Goal: Task Accomplishment & Management: Use online tool/utility

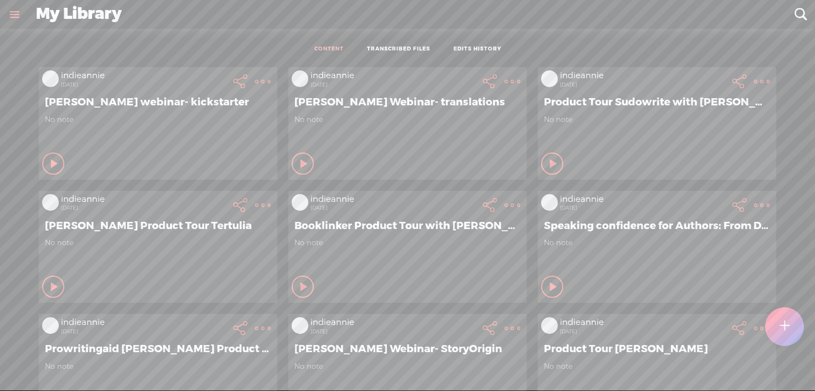
click at [790, 326] on div at bounding box center [784, 326] width 39 height 39
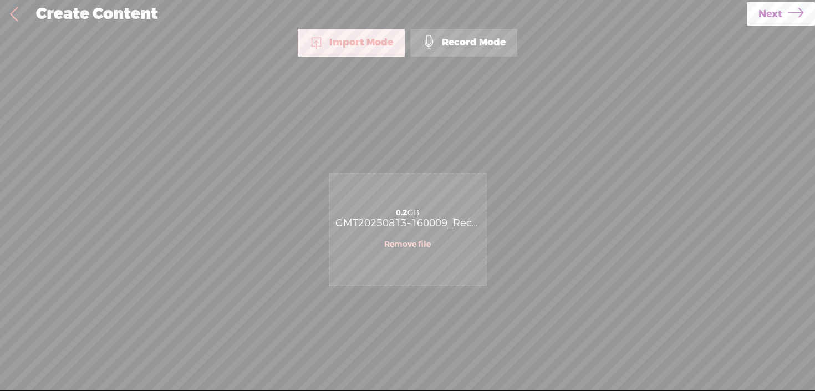
click at [757, 19] on link "Next" at bounding box center [781, 13] width 68 height 23
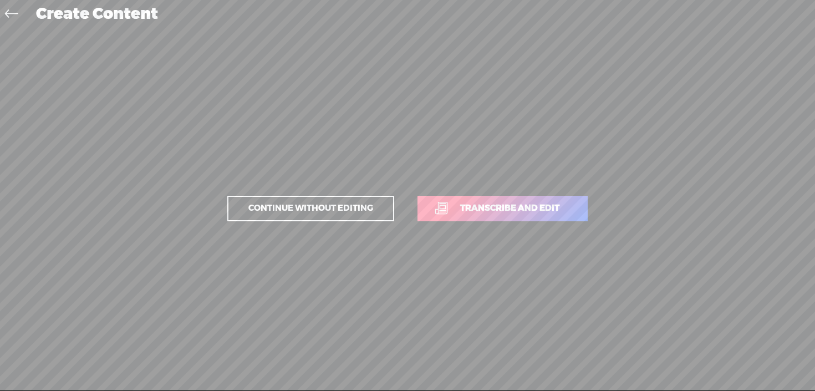
click at [557, 209] on span "Transcribe and edit" at bounding box center [509, 208] width 123 height 13
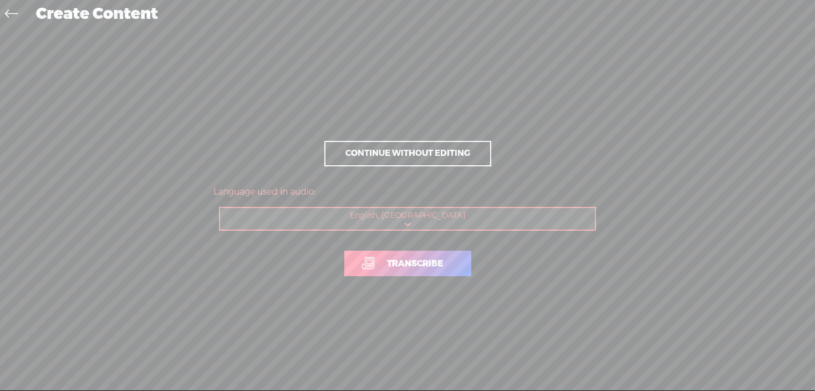
click at [428, 252] on link "Transcribe" at bounding box center [407, 263] width 127 height 25
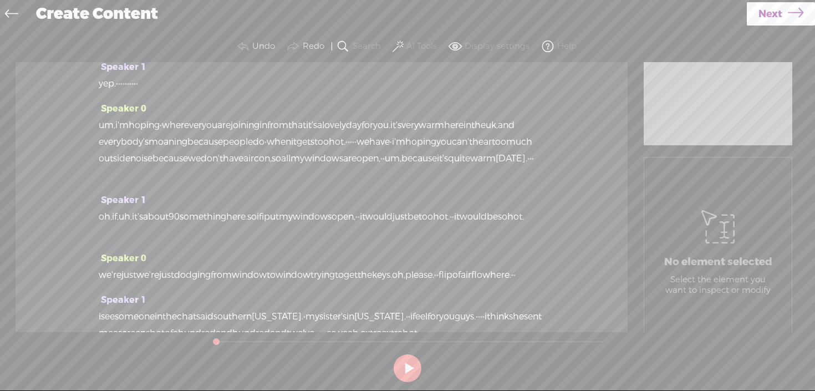
scroll to position [43, 0]
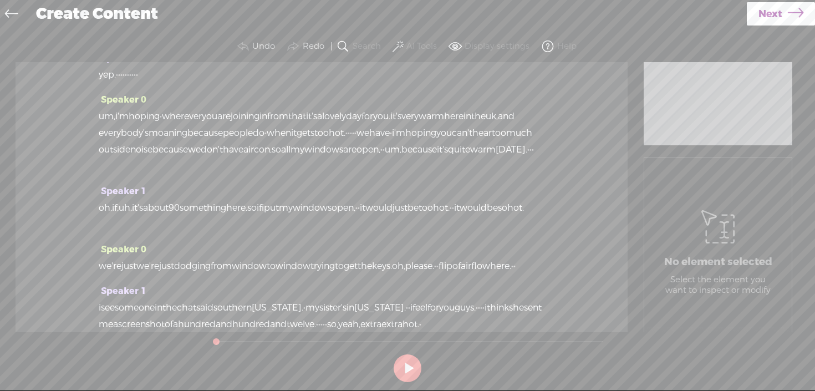
click at [293, 158] on div "waiting for people to come along. we don't have anyone in the room as yet, but …" at bounding box center [322, 108] width 446 height 100
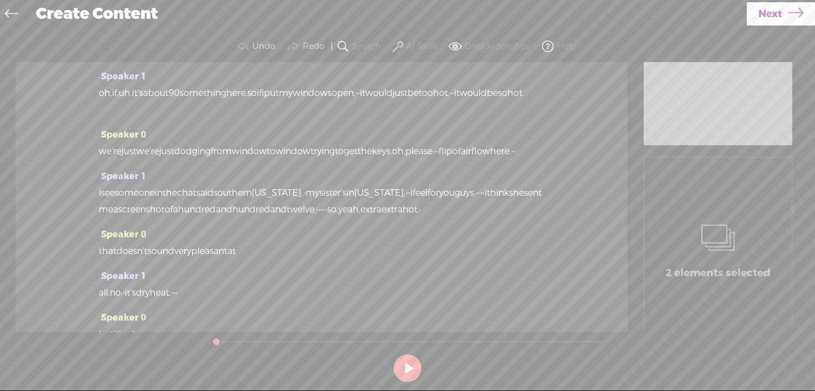
scroll to position [0, 0]
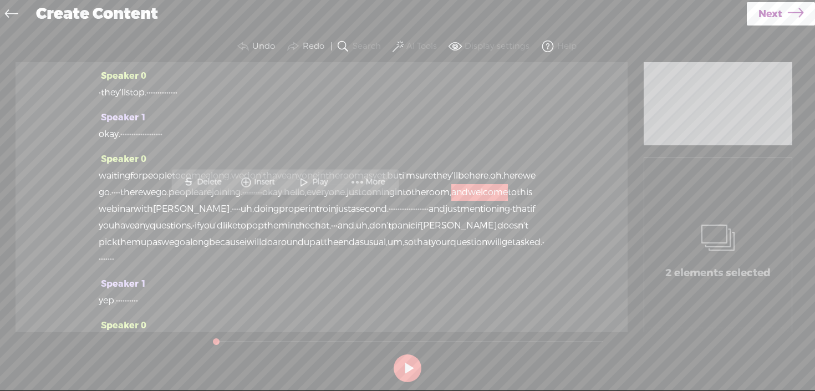
drag, startPoint x: 172, startPoint y: 169, endPoint x: 86, endPoint y: 38, distance: 156.2
click at [86, 38] on div "Trebble audio editor works best with Google Chrome or Firefox. Please switch yo…" at bounding box center [407, 208] width 793 height 355
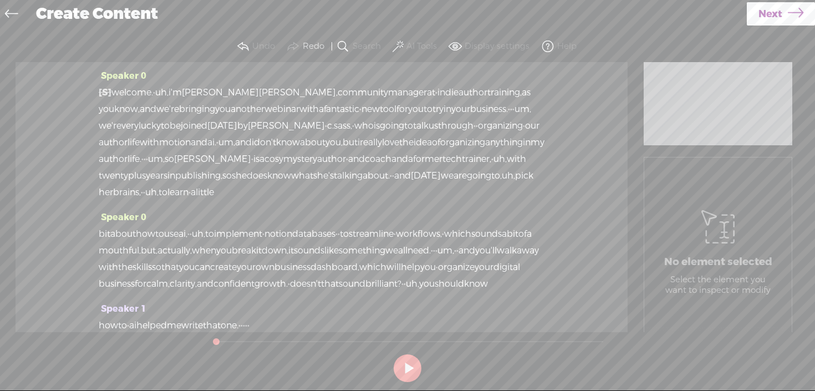
click at [404, 40] on button "AI Tools" at bounding box center [416, 46] width 52 height 22
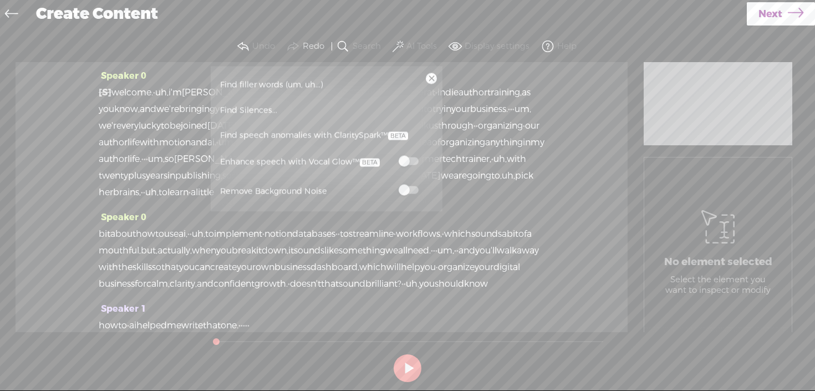
click at [303, 85] on span "Find filler words (um, uh...)" at bounding box center [271, 84] width 111 height 25
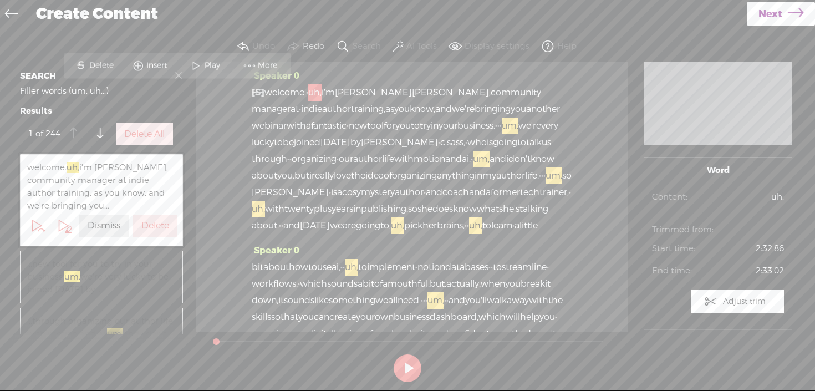
click at [138, 139] on label "Delete All" at bounding box center [144, 135] width 40 height 12
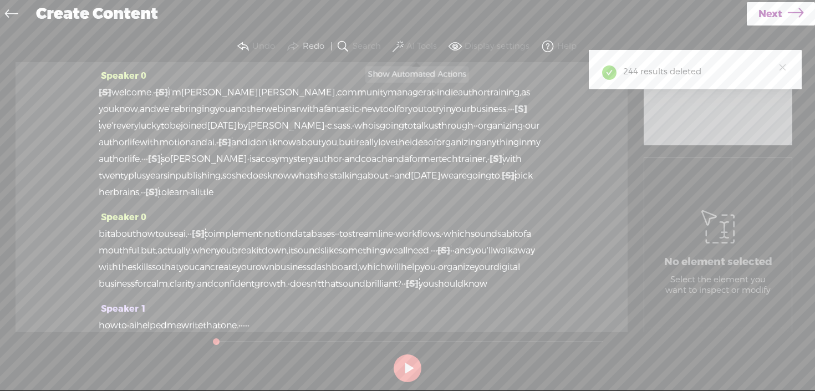
click at [416, 45] on label "AI Tools" at bounding box center [421, 46] width 30 height 11
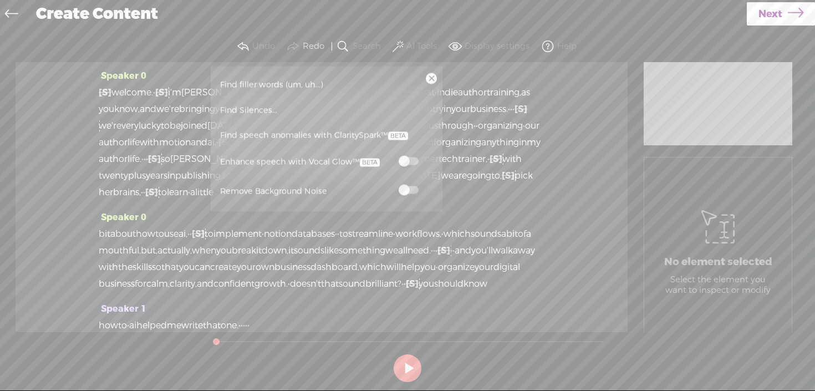
click at [254, 113] on span "Find Silences..." at bounding box center [248, 110] width 65 height 25
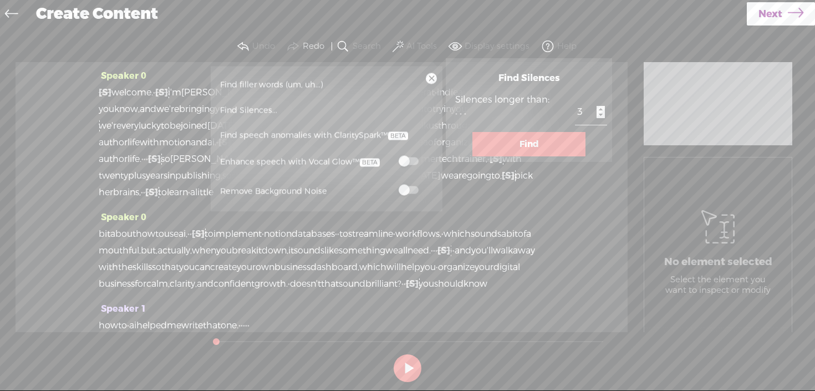
click at [490, 138] on button "Find" at bounding box center [528, 144] width 113 height 24
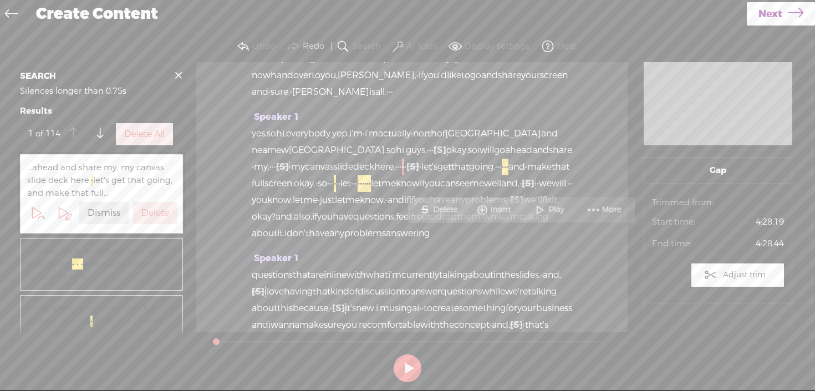
scroll to position [554, 0]
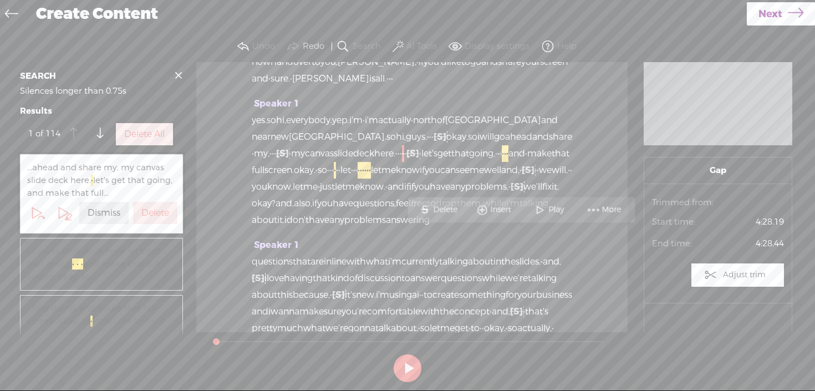
click at [174, 134] on div "Delete All" at bounding box center [145, 134] width 62 height 27
click at [144, 138] on label "Delete All" at bounding box center [144, 135] width 40 height 12
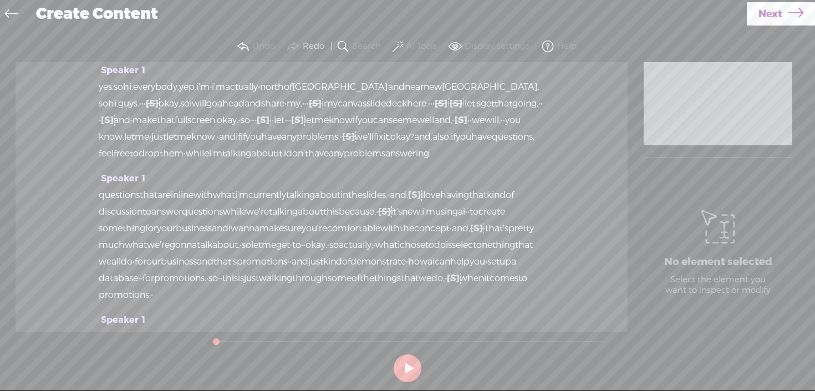
drag, startPoint x: 95, startPoint y: 85, endPoint x: 156, endPoint y: 115, distance: 67.7
click at [156, 115] on div "Speaker 0 [S] · they'll stop. · · · · · · · · · · · · · · okay. · · · · · · · ·…" at bounding box center [322, 197] width 612 height 270
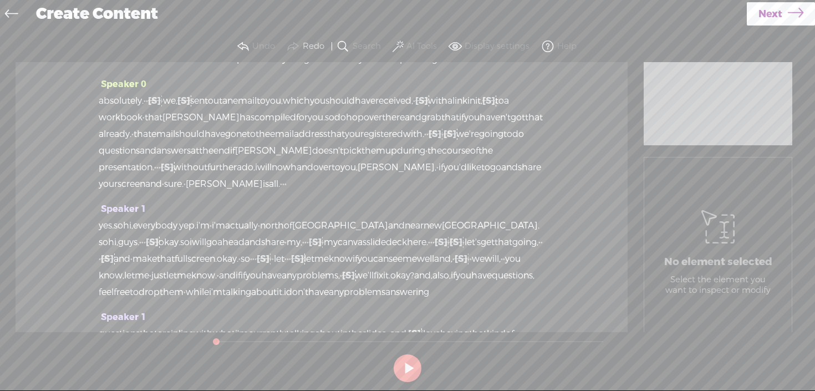
scroll to position [412, 0]
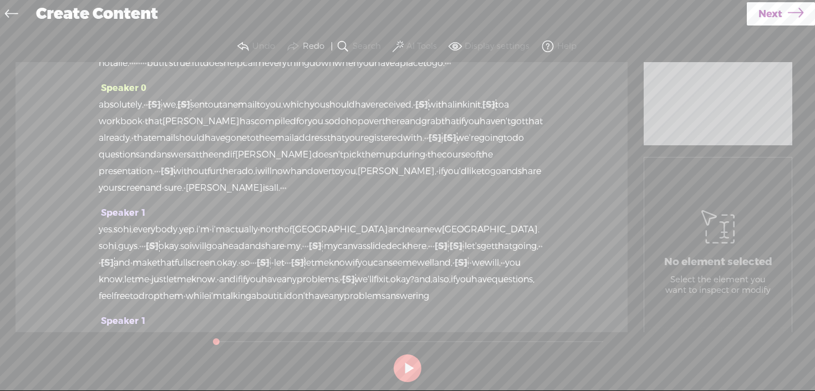
click at [101, 96] on span "absolutely." at bounding box center [121, 104] width 45 height 17
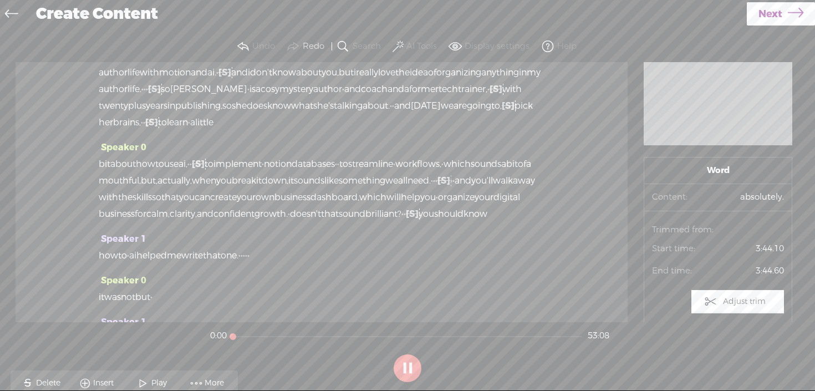
click at [144, 64] on div "Speaker 0 [S] · they'll stop. · · · · · · · · · · · · · · okay. · · · · · · · ·…" at bounding box center [322, 192] width 612 height 260
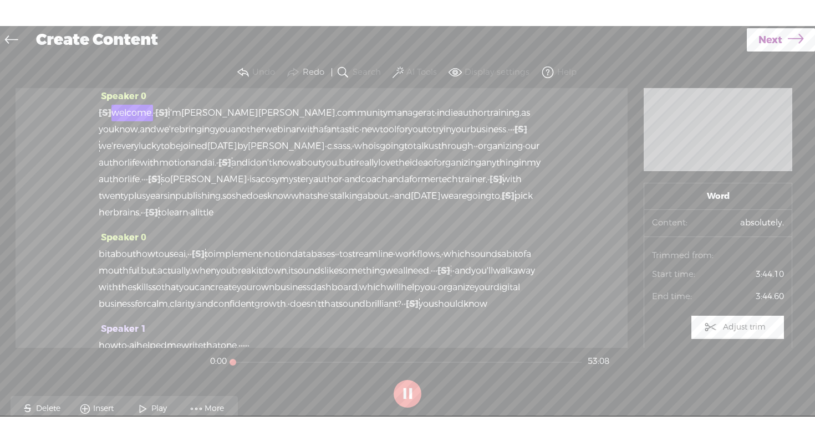
scroll to position [0, 0]
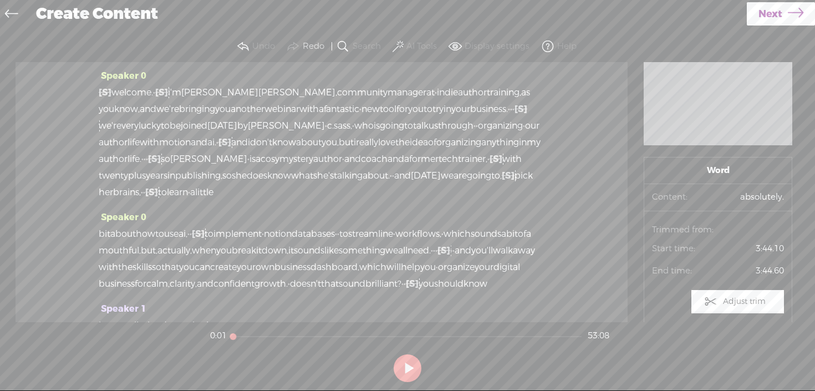
click at [258, 93] on span "[PERSON_NAME]," at bounding box center [297, 92] width 79 height 17
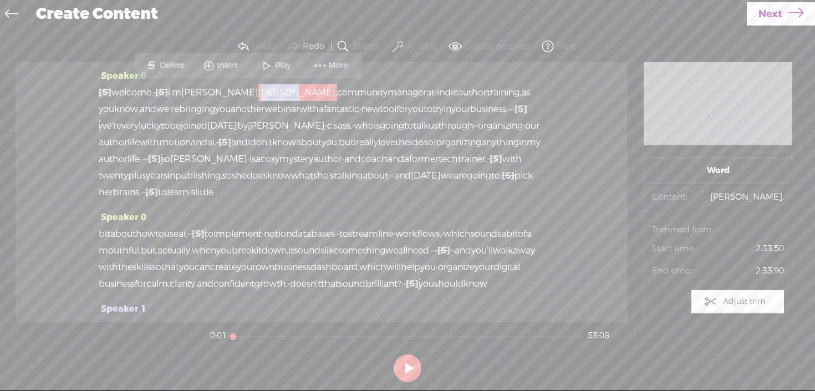
click at [258, 93] on span "[PERSON_NAME]," at bounding box center [297, 92] width 79 height 17
click at [336, 64] on span "More" at bounding box center [340, 65] width 22 height 11
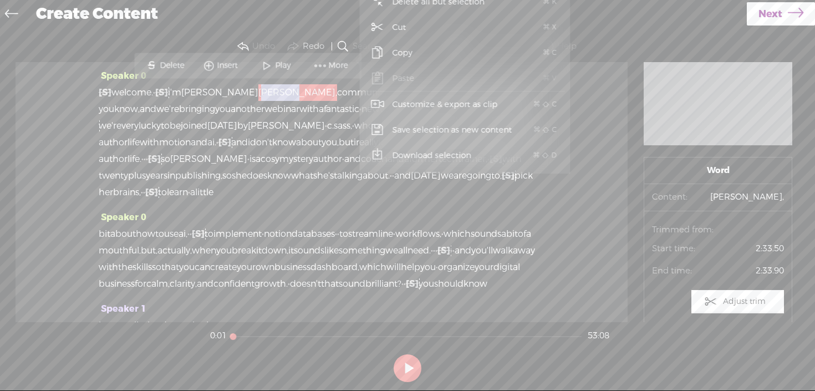
click at [329, 64] on span "More" at bounding box center [340, 65] width 22 height 11
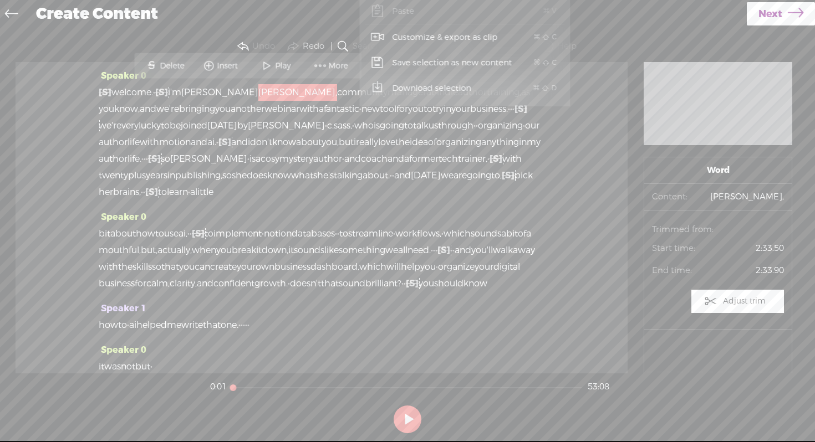
click at [527, 151] on span "my" at bounding box center [534, 142] width 14 height 17
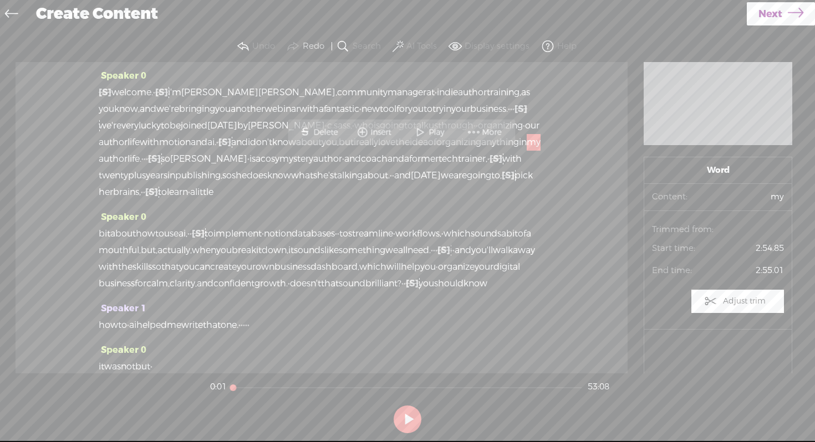
click at [481, 128] on span at bounding box center [474, 133] width 17 height 20
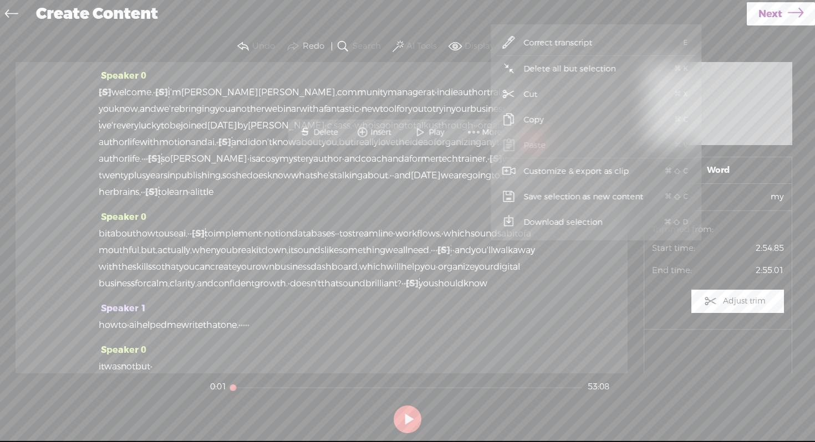
click at [258, 90] on span "[PERSON_NAME]," at bounding box center [297, 92] width 79 height 17
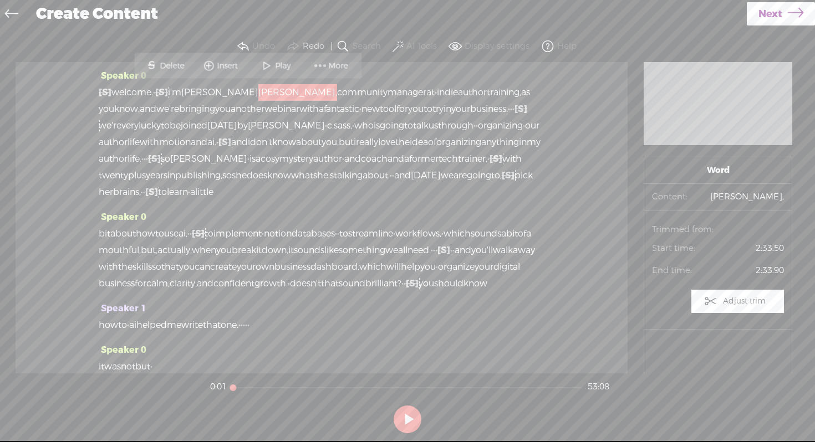
click at [340, 63] on span "More" at bounding box center [340, 65] width 22 height 11
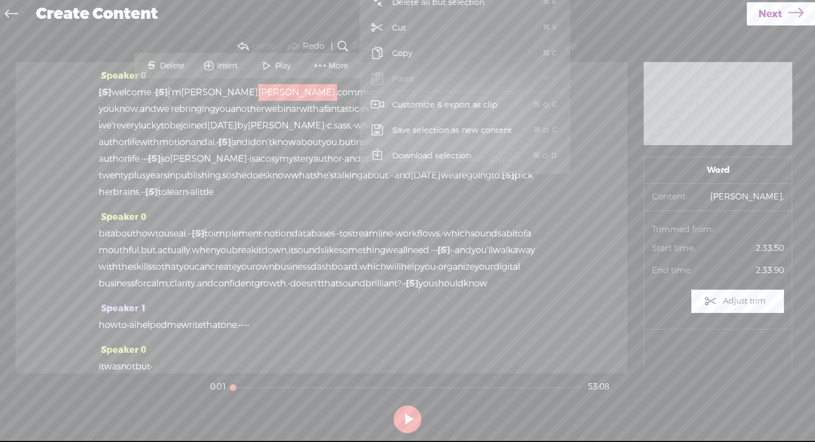
click at [240, 226] on div "Speaker 0 bit about how to use ai, · · [S] uh, to implement · notion databases …" at bounding box center [322, 254] width 446 height 91
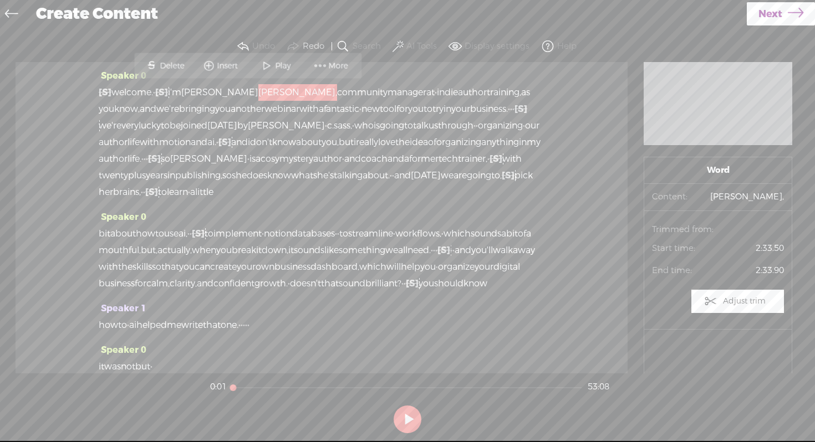
click at [557, 47] on label "Help" at bounding box center [566, 46] width 19 height 11
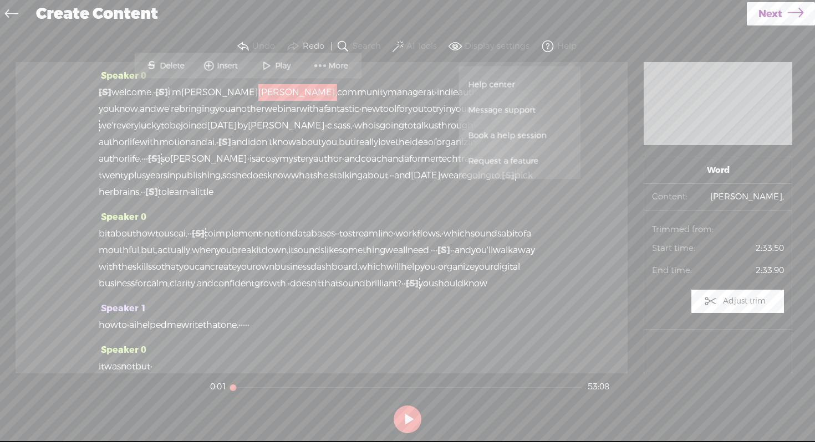
click at [553, 47] on span at bounding box center [547, 46] width 13 height 13
click at [258, 91] on span "[PERSON_NAME]," at bounding box center [297, 92] width 79 height 17
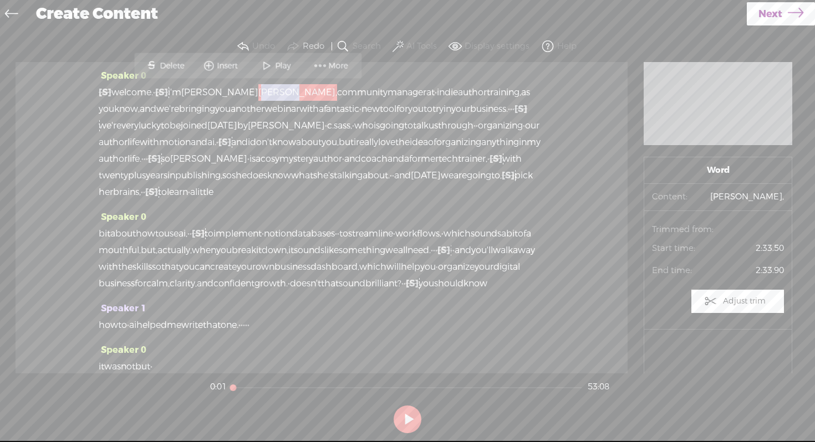
click at [258, 91] on span "[PERSON_NAME]," at bounding box center [297, 92] width 79 height 17
click at [258, 92] on span "[PERSON_NAME]," at bounding box center [297, 92] width 79 height 17
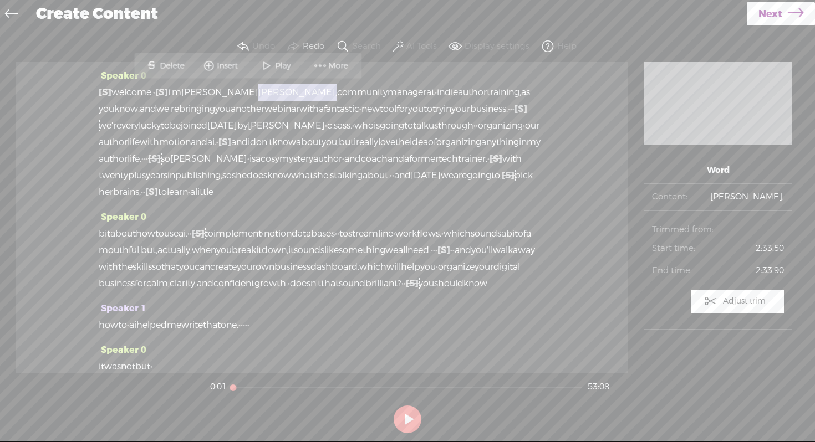
click at [258, 92] on span "[PERSON_NAME]," at bounding box center [297, 92] width 79 height 17
click at [264, 104] on span "another" at bounding box center [248, 109] width 34 height 17
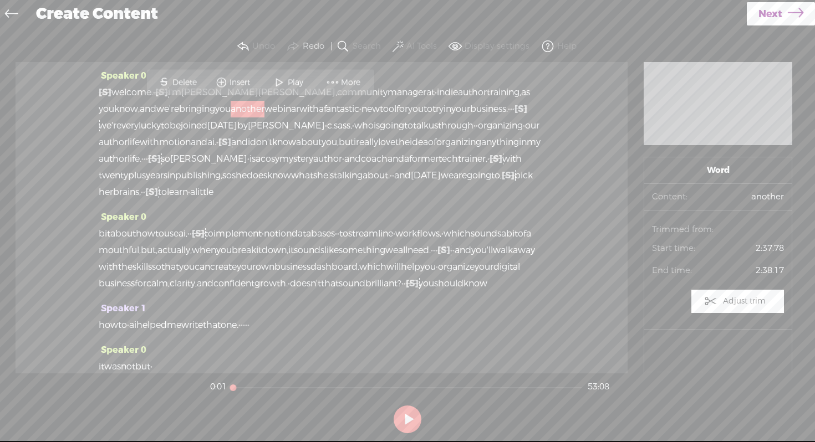
click at [230, 111] on span "you" at bounding box center [223, 109] width 16 height 17
click at [478, 134] on span "organizing" at bounding box center [500, 126] width 45 height 17
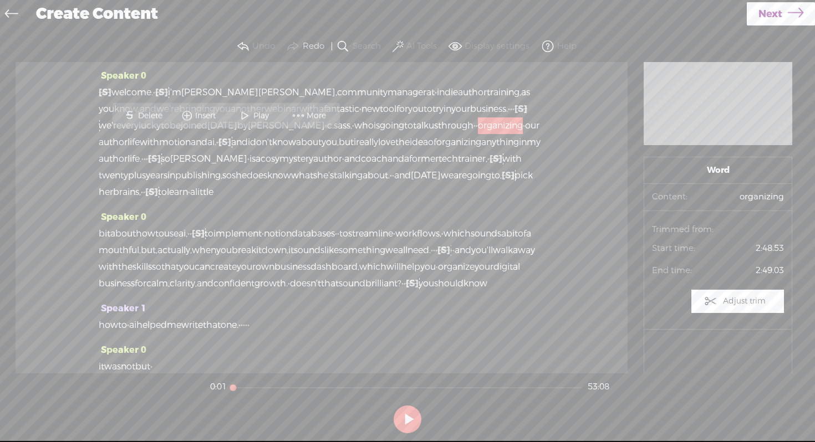
click at [258, 90] on span "[PERSON_NAME]," at bounding box center [297, 92] width 79 height 17
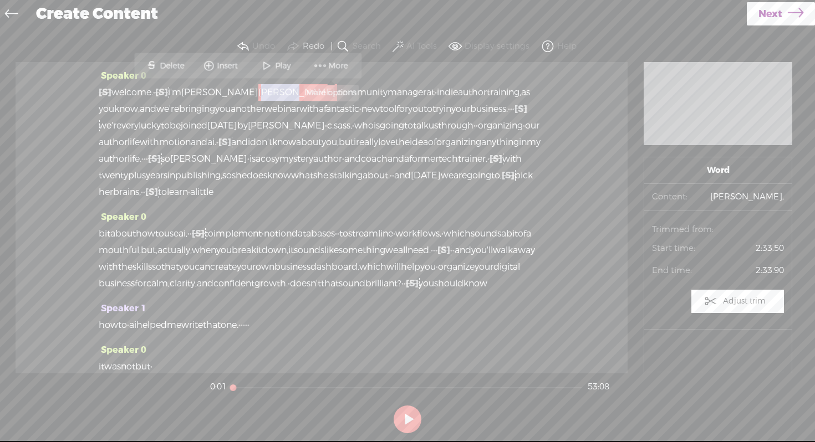
click at [333, 65] on span "More" at bounding box center [340, 65] width 22 height 11
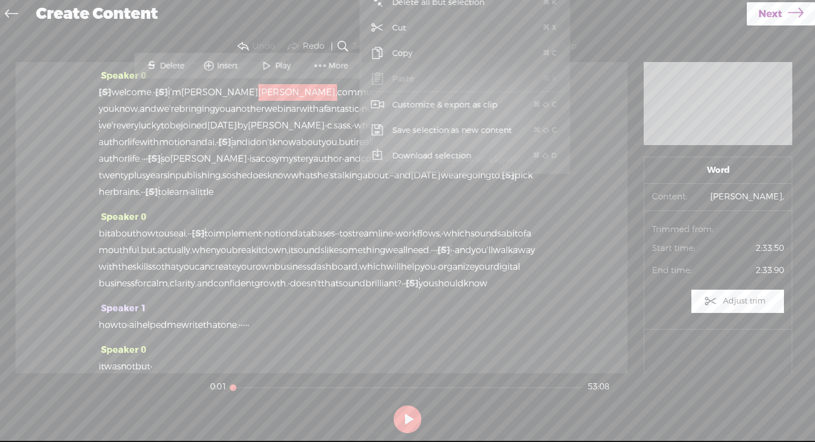
click at [428, 151] on span "of" at bounding box center [432, 142] width 8 height 17
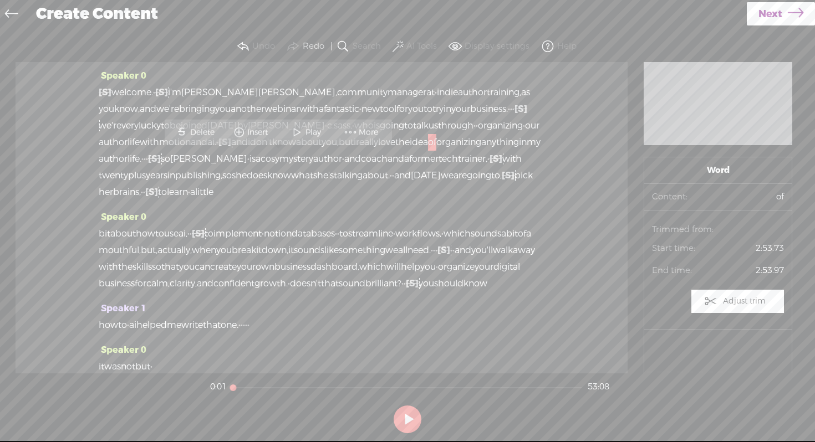
click at [337, 91] on span "community" at bounding box center [362, 92] width 50 height 17
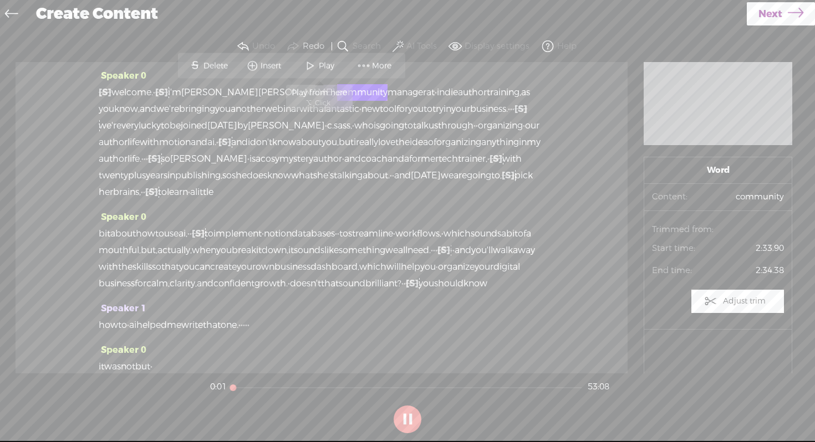
click at [323, 68] on span "Play" at bounding box center [328, 65] width 18 height 11
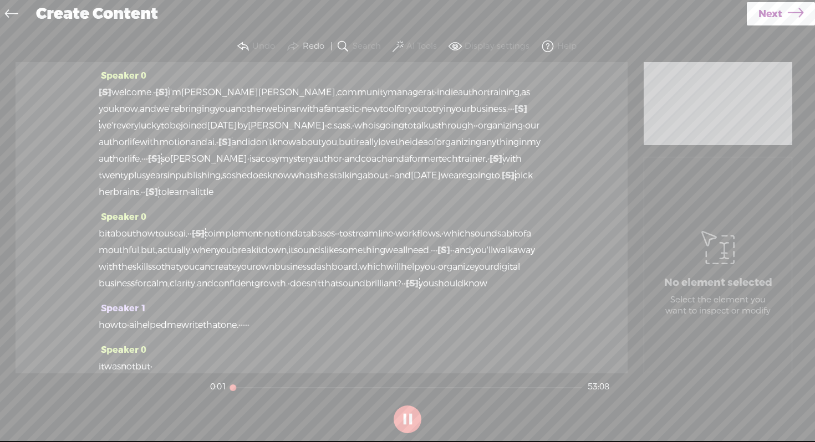
click at [323, 68] on div "Speaker 0 [S] · they'll stop. · · · · · · · · · · · · · · okay. · · · · · · · ·…" at bounding box center [322, 138] width 446 height 141
click at [258, 93] on span "[PERSON_NAME]," at bounding box center [297, 92] width 79 height 17
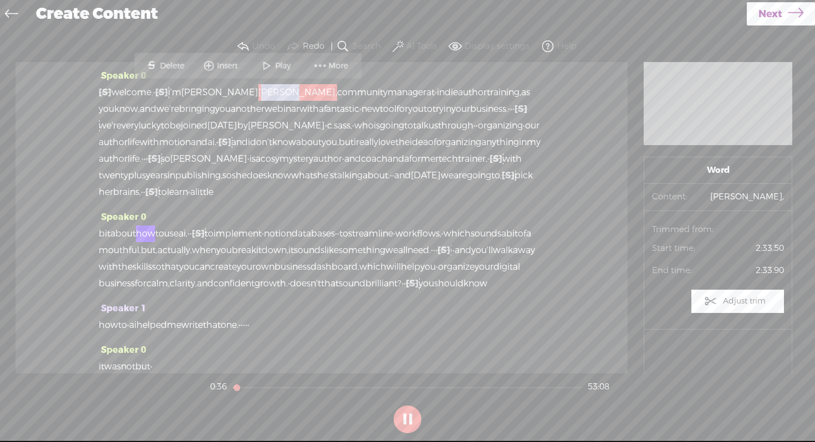
click at [121, 223] on span "Speaker 0" at bounding box center [123, 217] width 48 height 12
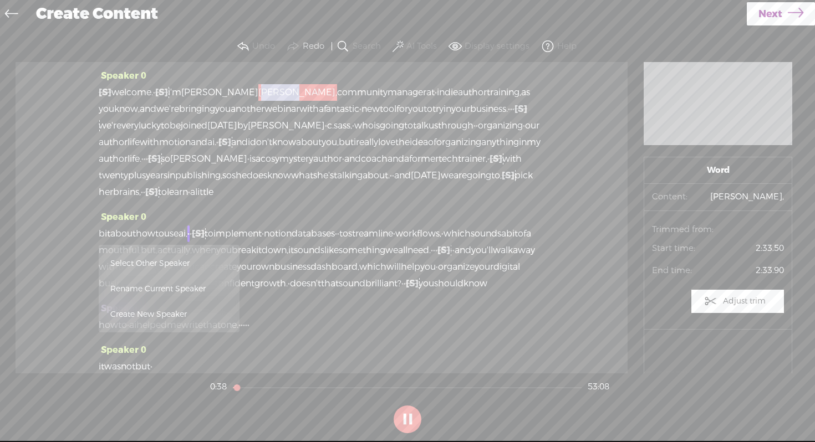
click at [138, 287] on span "Rename Current Speaker" at bounding box center [169, 289] width 118 height 25
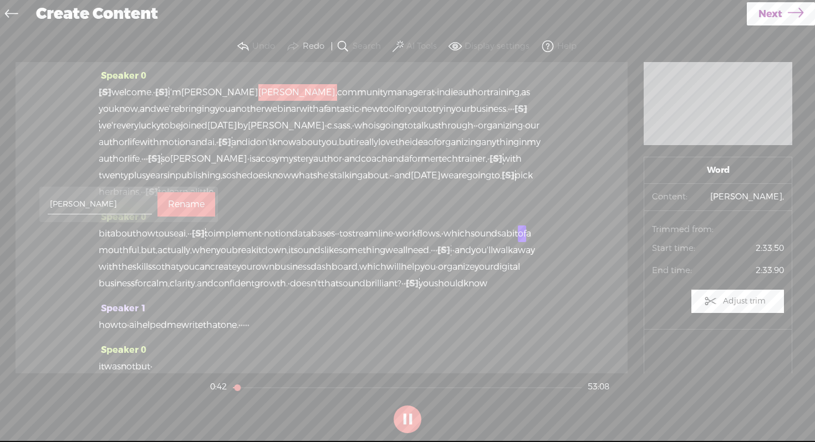
type input "[PERSON_NAME]"
click at [172, 201] on label "Rename" at bounding box center [186, 204] width 37 height 23
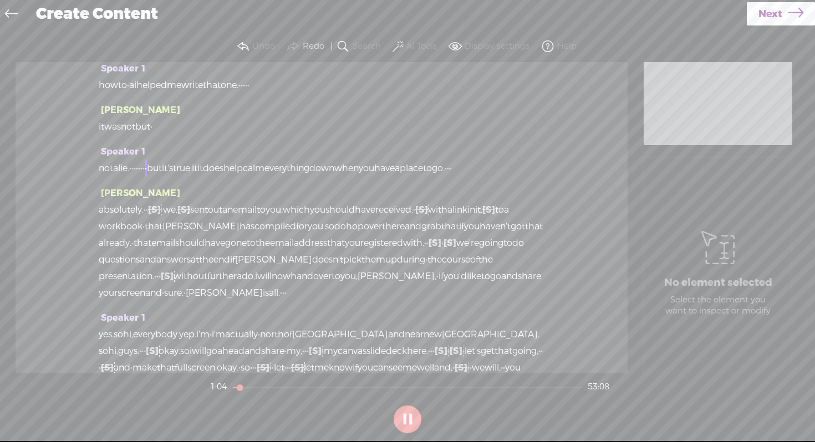
scroll to position [230, 0]
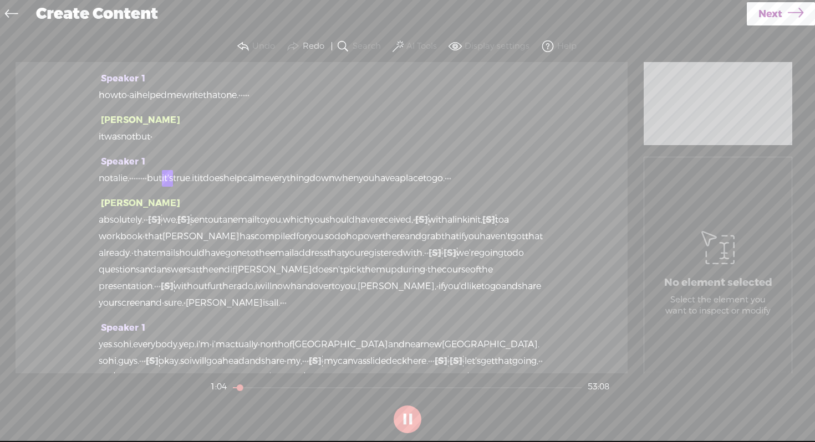
click at [126, 167] on span "Speaker 1" at bounding box center [123, 162] width 48 height 12
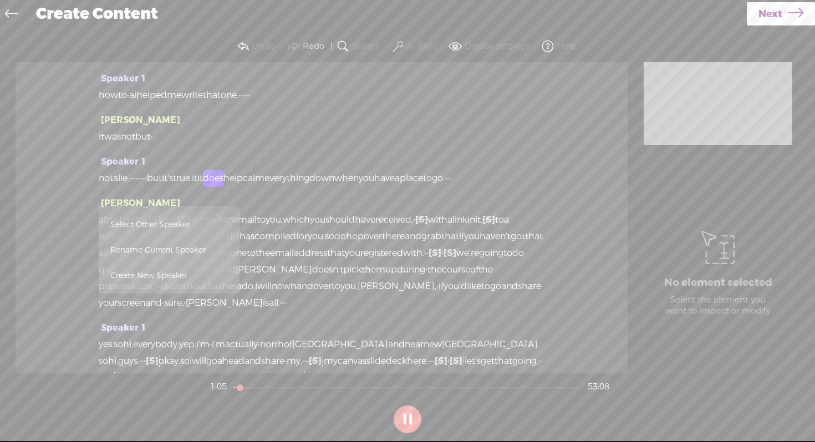
click at [149, 251] on span "Rename Current Speaker" at bounding box center [169, 250] width 118 height 25
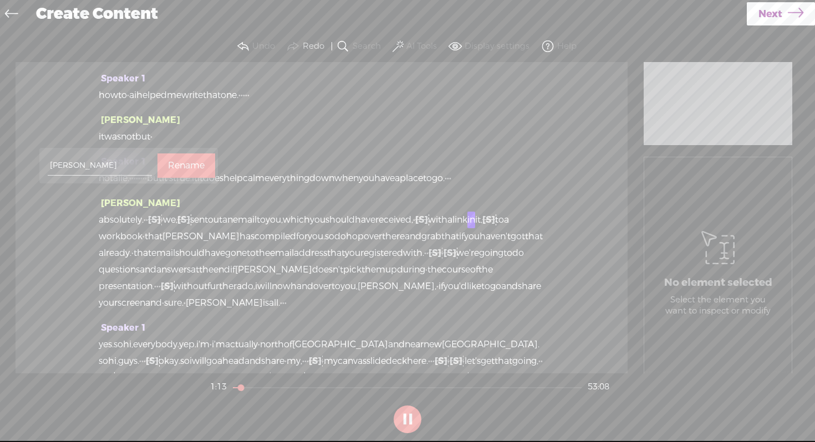
type input "[PERSON_NAME]"
click at [168, 167] on label "Rename" at bounding box center [186, 166] width 37 height 23
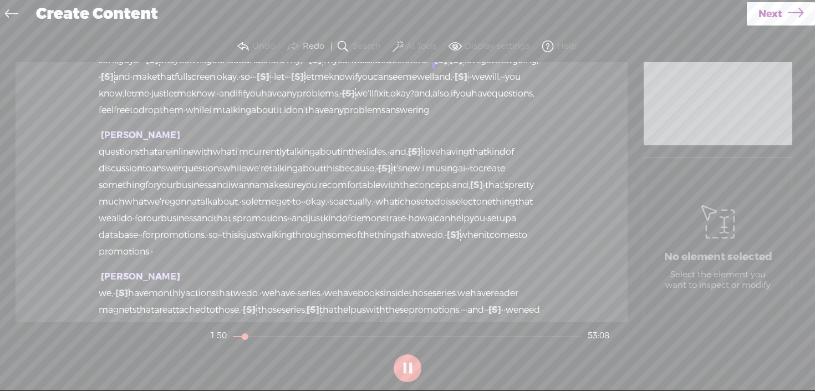
scroll to position [538, 0]
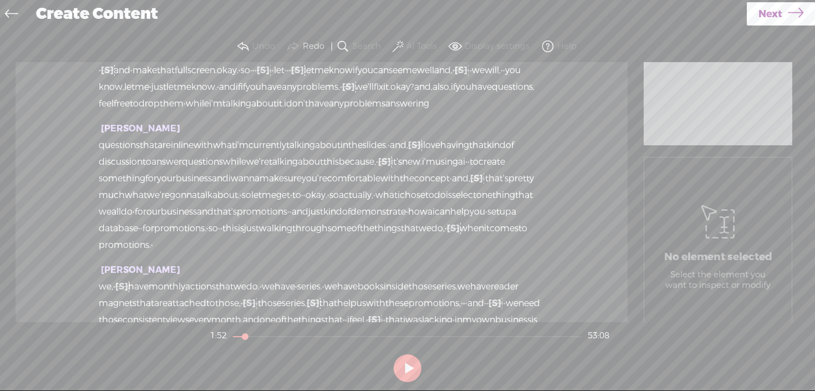
click at [137, 134] on span "[PERSON_NAME]" at bounding box center [139, 129] width 81 height 12
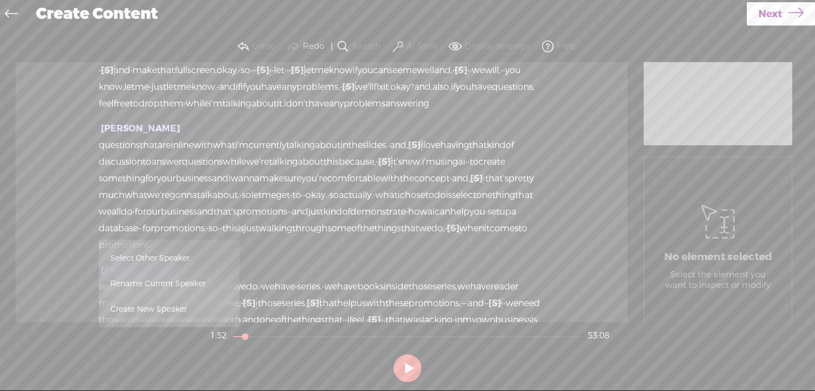
click at [156, 286] on span "Rename Current Speaker" at bounding box center [169, 283] width 118 height 25
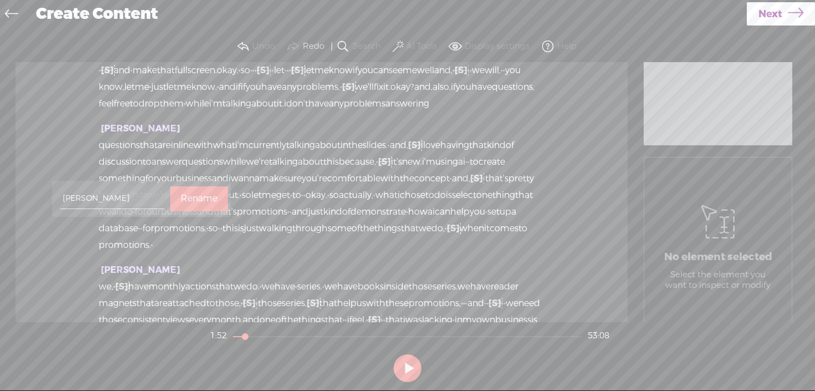
click at [103, 198] on input "[PERSON_NAME]" at bounding box center [112, 198] width 104 height 21
type input "[PERSON_NAME]"
click at [185, 193] on label "Rename" at bounding box center [199, 198] width 37 height 23
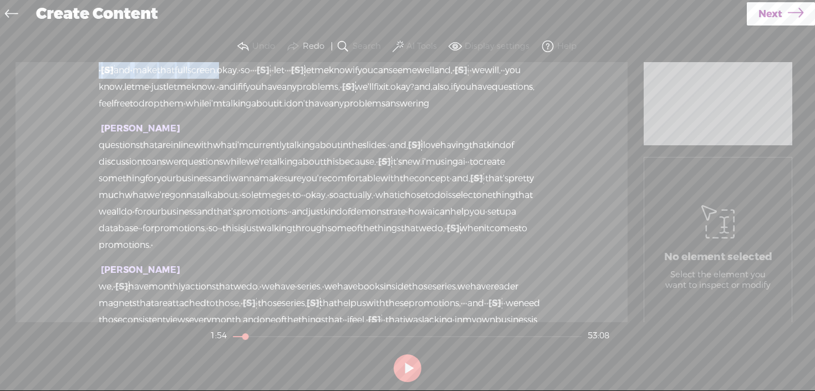
drag, startPoint x: 161, startPoint y: 119, endPoint x: 410, endPoint y: 131, distance: 249.2
click at [410, 112] on div "yes. so hi, everybody. yep. i'm · i'm actually · north of [GEOGRAPHIC_DATA] and…" at bounding box center [322, 70] width 446 height 83
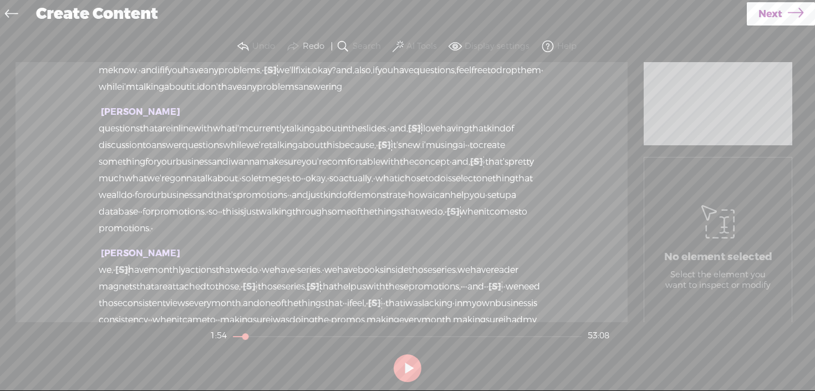
click at [497, 45] on span "[GEOGRAPHIC_DATA]." at bounding box center [491, 37] width 98 height 17
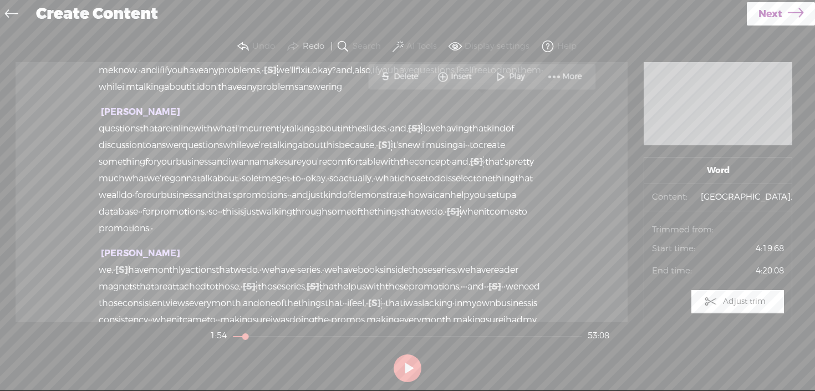
click at [442, 45] on span "new" at bounding box center [432, 37] width 18 height 17
click at [471, 81] on span "Play" at bounding box center [480, 76] width 18 height 11
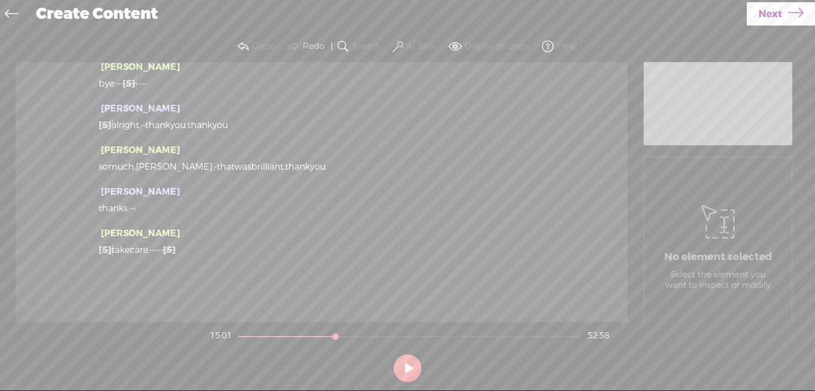
scroll to position [4627, 0]
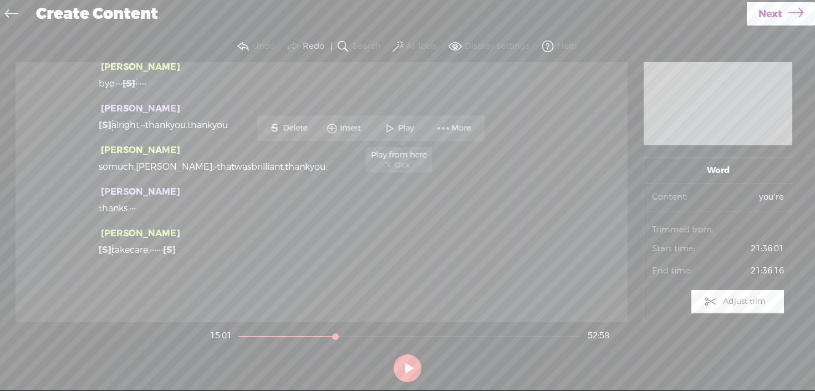
click at [396, 129] on span at bounding box center [389, 128] width 17 height 20
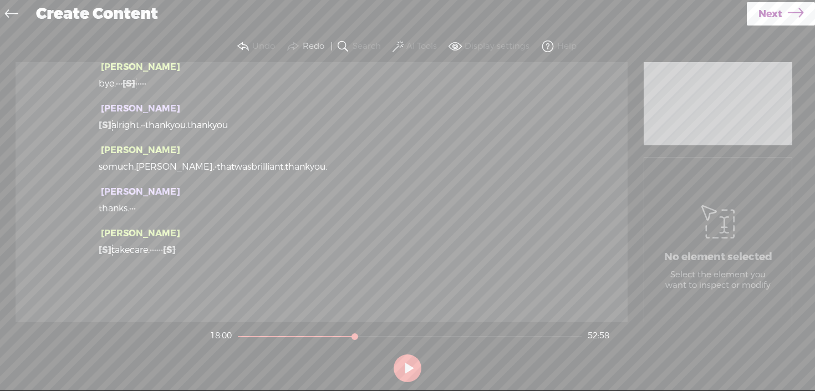
scroll to position [5734, 0]
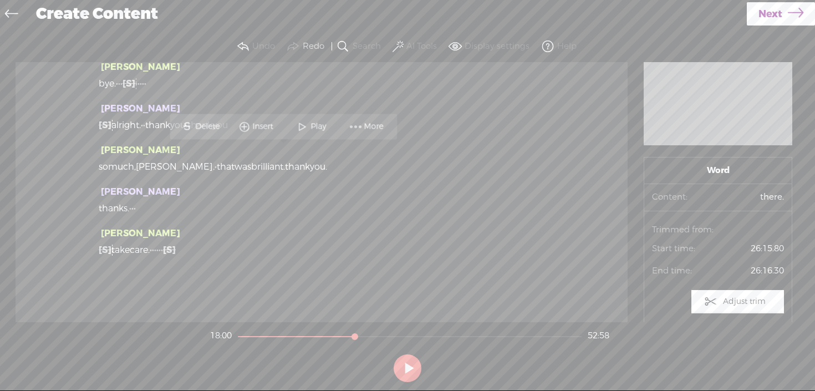
click at [310, 132] on span "Play" at bounding box center [311, 126] width 55 height 20
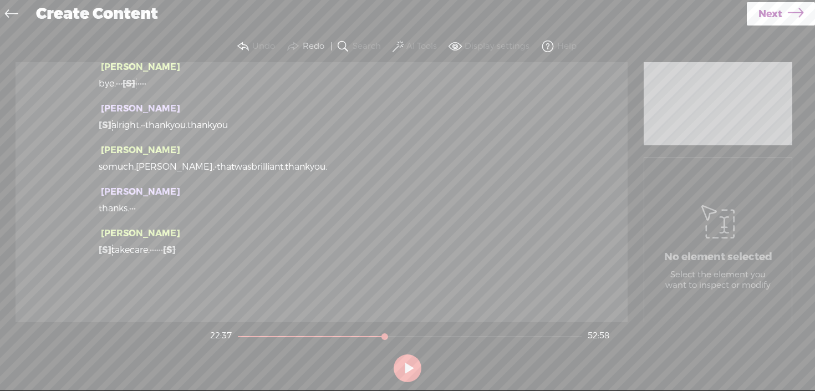
scroll to position [8601, 0]
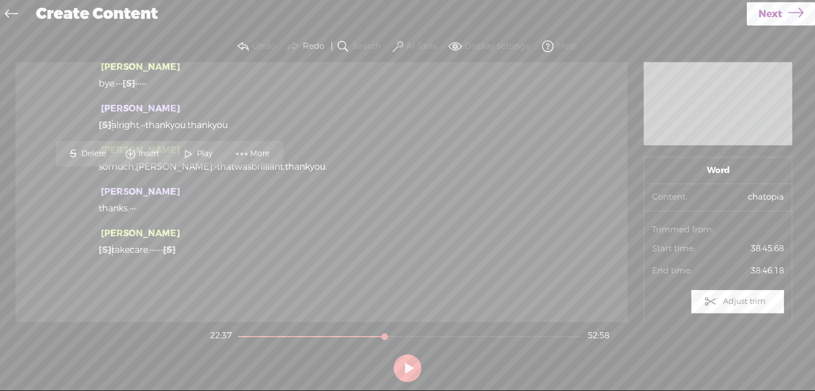
click at [198, 161] on span "Play" at bounding box center [197, 154] width 55 height 20
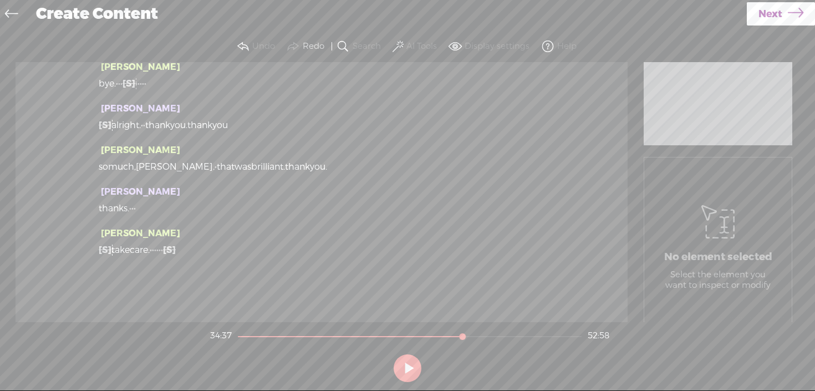
scroll to position [10968, 0]
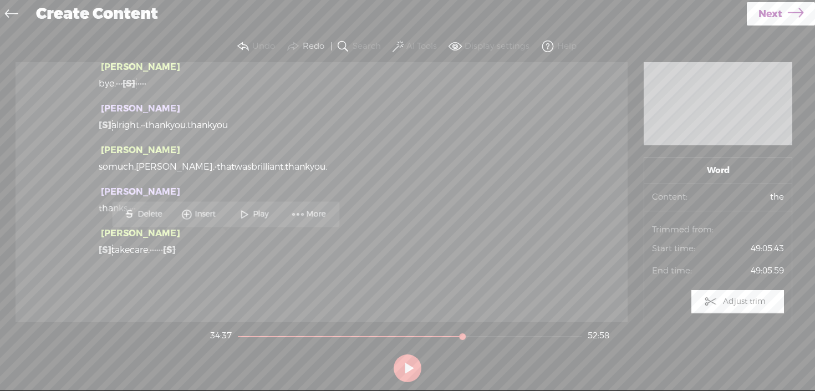
click at [254, 218] on span "Play" at bounding box center [262, 213] width 18 height 11
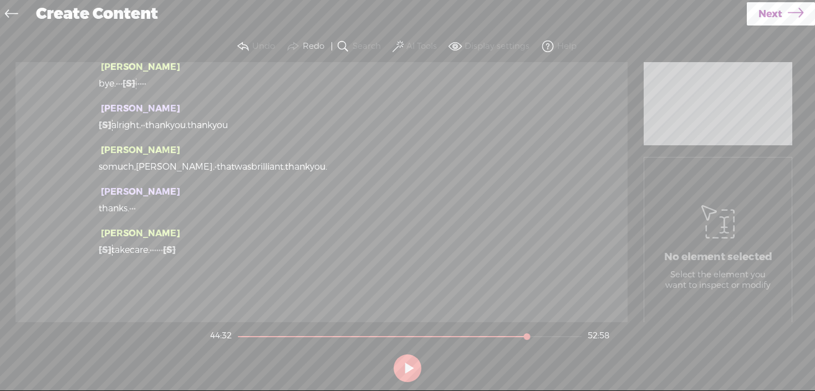
scroll to position [12143, 0]
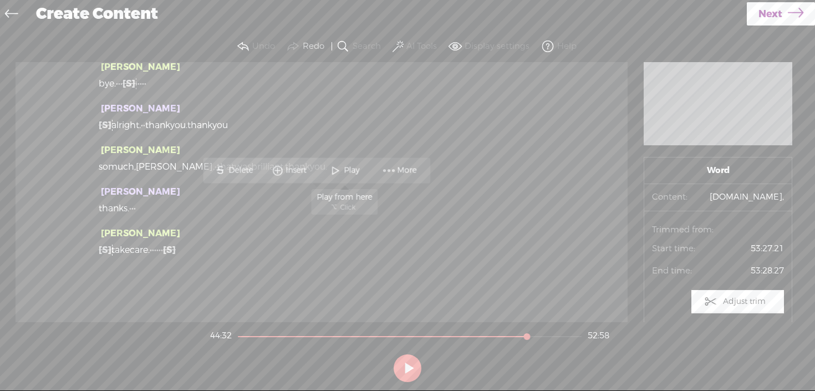
click at [343, 170] on span at bounding box center [335, 170] width 17 height 20
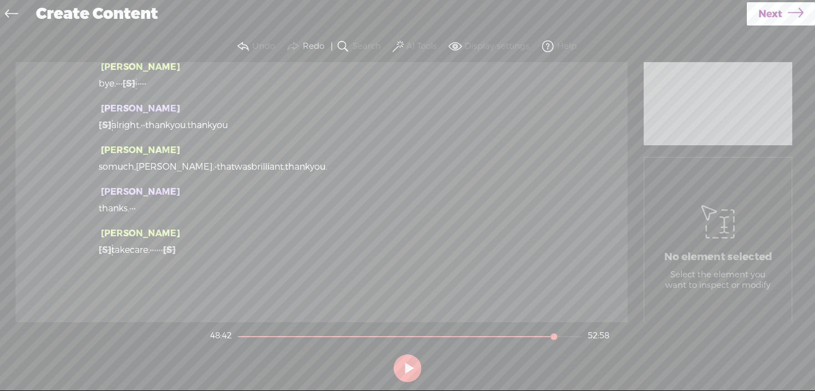
scroll to position [12578, 0]
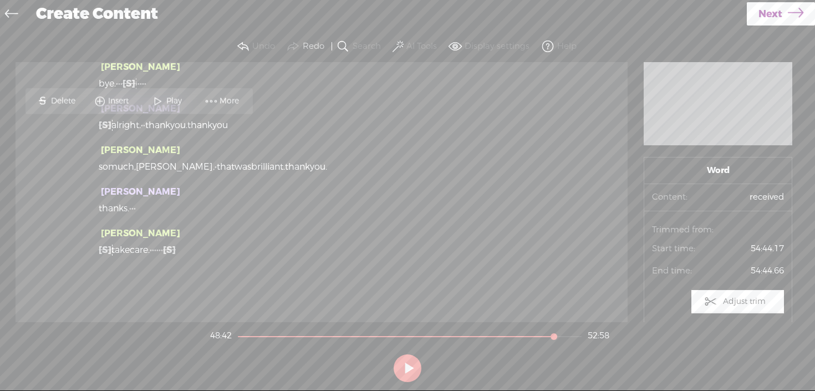
click at [170, 100] on span "Play" at bounding box center [175, 100] width 18 height 11
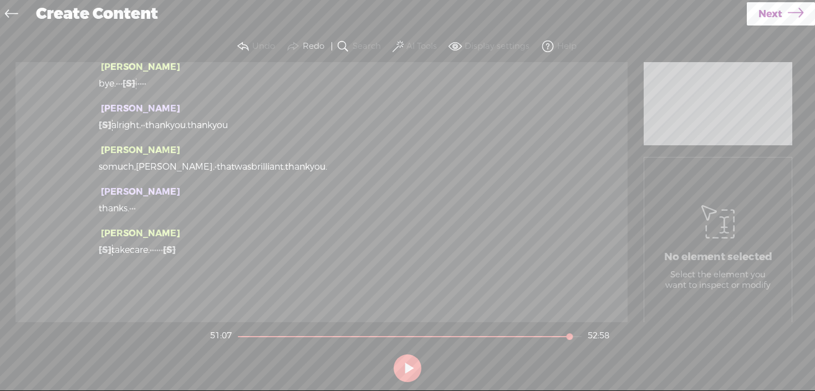
scroll to position [12702, 0]
drag, startPoint x: 400, startPoint y: 109, endPoint x: 270, endPoint y: 108, distance: 130.3
click at [270, 108] on div "[PERSON_NAME] [S] · they'll stop. · · · · · · · · · · · · · · okay. · · · · · ·…" at bounding box center [322, 192] width 612 height 260
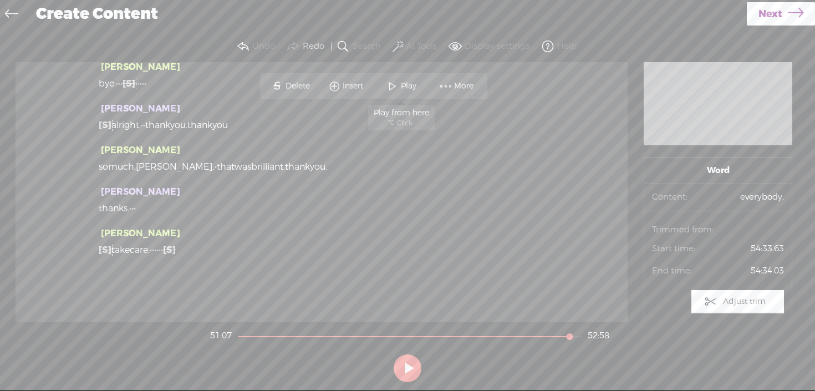
click at [402, 86] on span "Play" at bounding box center [410, 85] width 18 height 11
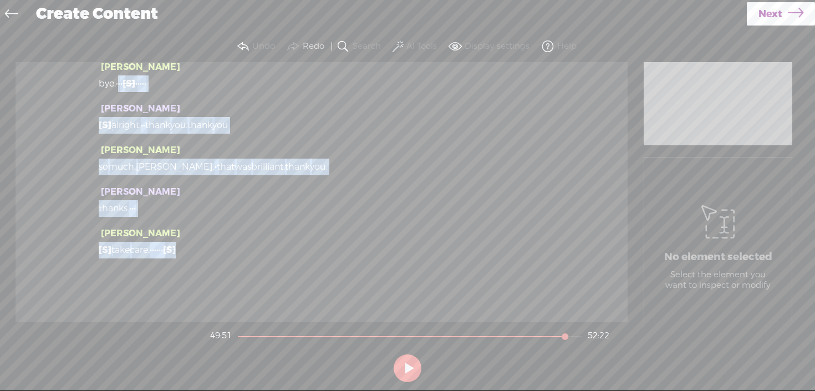
scroll to position [13827, 0]
drag, startPoint x: 123, startPoint y: 183, endPoint x: 209, endPoint y: 328, distance: 168.1
click at [209, 328] on div "Trebble audio editor works best with Google Chrome or Firefox. Please switch yo…" at bounding box center [407, 208] width 793 height 355
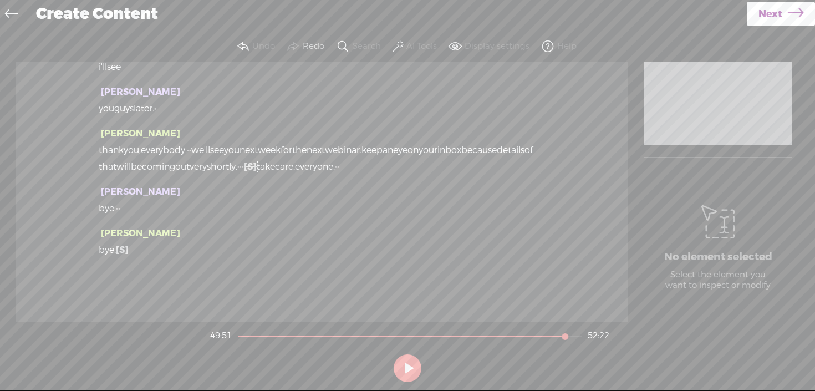
scroll to position [13661, 0]
click at [116, 205] on span "bye." at bounding box center [107, 208] width 17 height 17
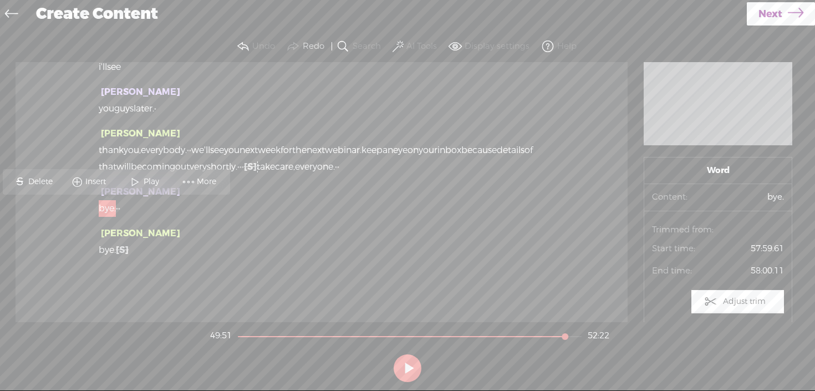
click at [116, 205] on span "bye." at bounding box center [107, 208] width 17 height 17
click at [148, 177] on span "Play" at bounding box center [153, 181] width 18 height 11
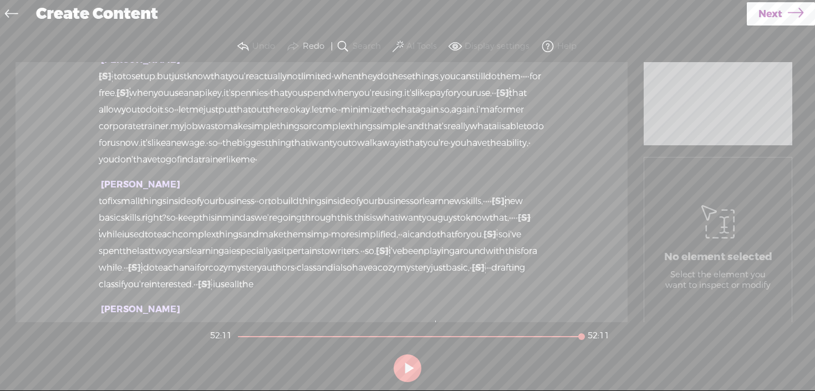
scroll to position [0, 0]
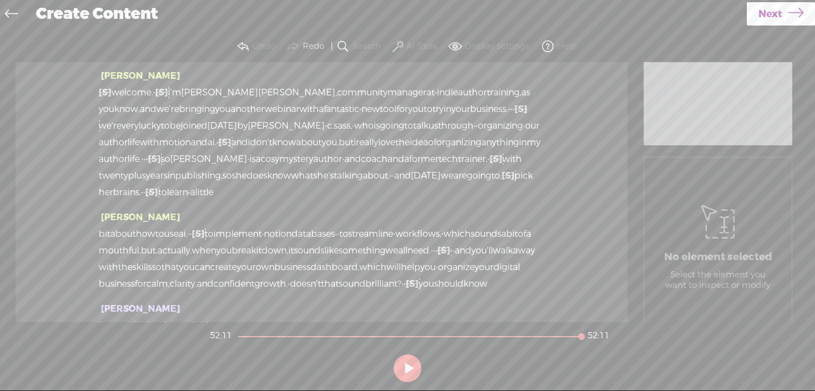
click at [790, 16] on icon at bounding box center [796, 14] width 16 height 28
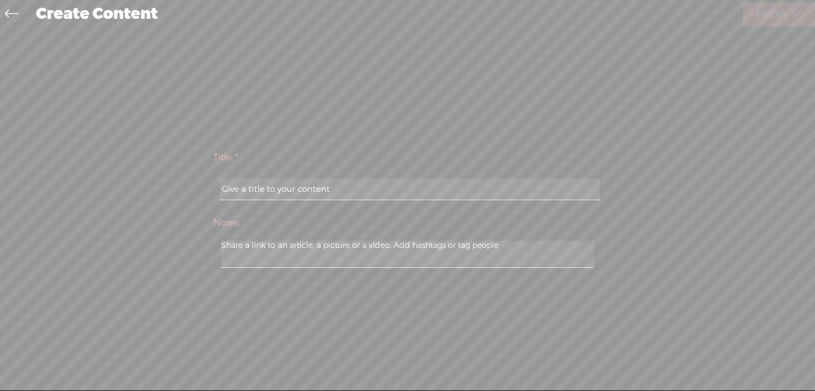
click at [335, 190] on input "text" at bounding box center [410, 189] width 380 height 22
click at [326, 191] on input "text" at bounding box center [410, 189] width 380 height 22
drag, startPoint x: 341, startPoint y: 190, endPoint x: 182, endPoint y: 179, distance: 159.5
click at [182, 179] on div "Title: * Notes: Save as a draft content Publish: Warning: Narration of your tex…" at bounding box center [407, 209] width 793 height 130
paste input "Leveraging AI with Notion Databases"
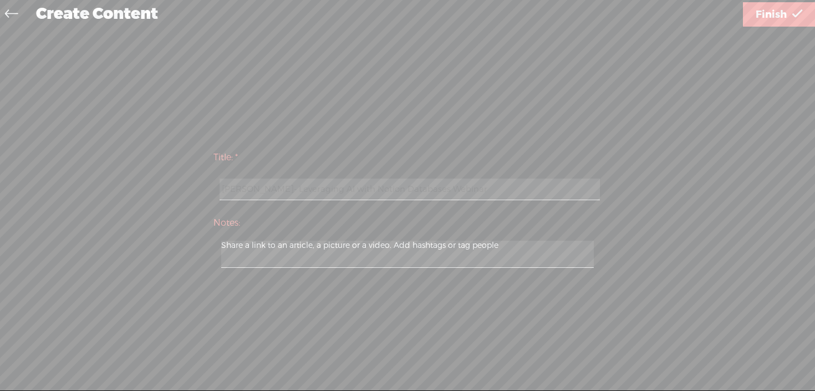
type input "[PERSON_NAME]- Leveraging AI with Notion Databases Webinar"
click at [774, 12] on span "Finish" at bounding box center [771, 15] width 31 height 28
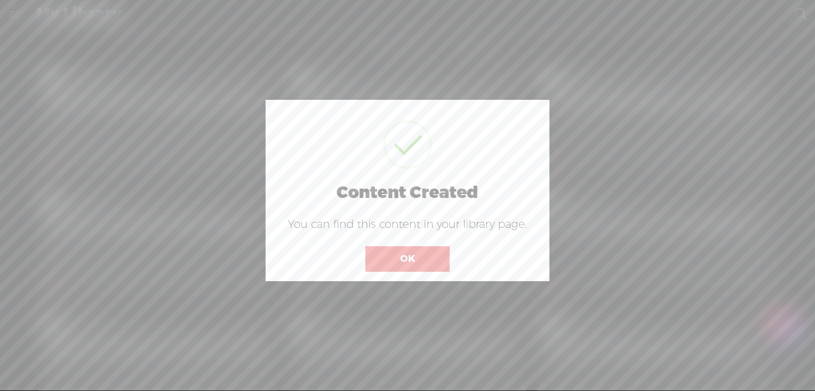
click at [399, 262] on button "OK" at bounding box center [407, 258] width 84 height 25
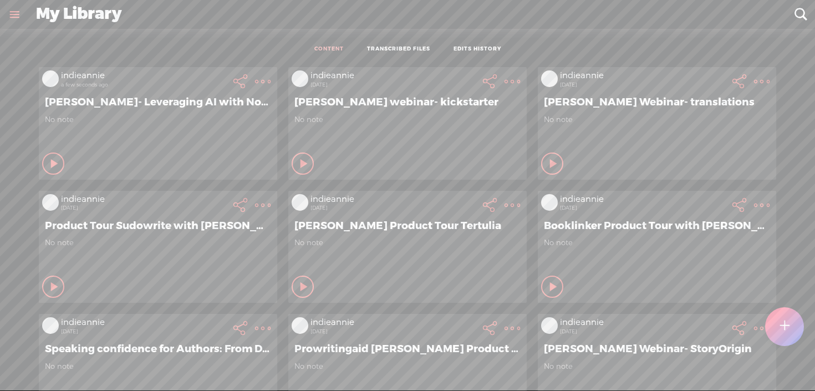
click at [206, 136] on div "No note" at bounding box center [158, 131] width 226 height 33
click at [207, 111] on div "indieannie a few seconds ago [PERSON_NAME]- Leveraging AI with Notion Databases…" at bounding box center [158, 123] width 238 height 112
click at [212, 93] on div "[PERSON_NAME]- Leveraging AI with Notion Databases Webinar" at bounding box center [158, 102] width 232 height 19
click at [129, 90] on div "indieannie a few seconds ago" at bounding box center [144, 81] width 171 height 22
click at [189, 95] on span "[PERSON_NAME]- Leveraging AI with Notion Databases Webinar" at bounding box center [158, 101] width 226 height 13
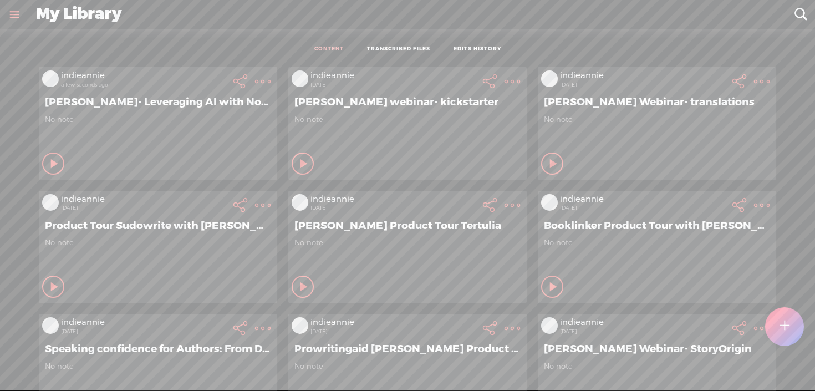
click at [263, 74] on t at bounding box center [263, 82] width 16 height 16
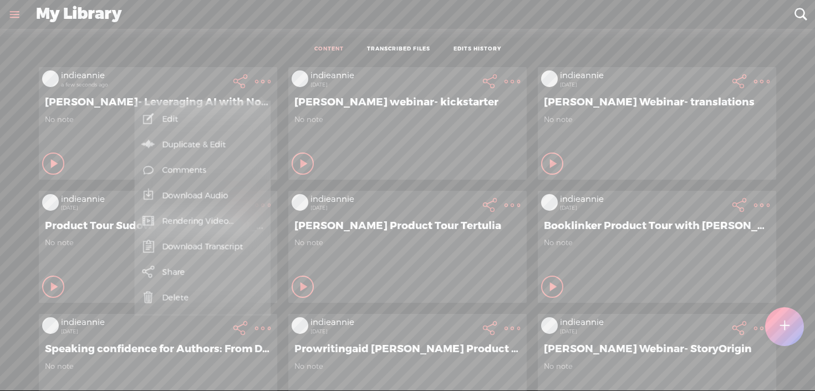
click at [166, 250] on link "Download Transcript" at bounding box center [202, 246] width 125 height 25
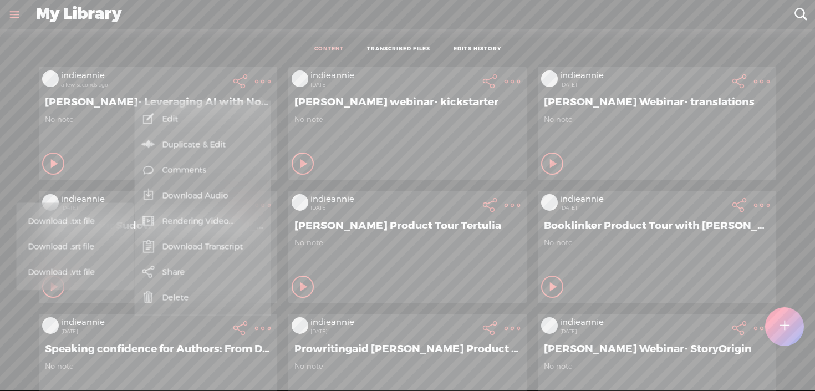
click at [89, 265] on span "Download .vtt file" at bounding box center [72, 271] width 89 height 25
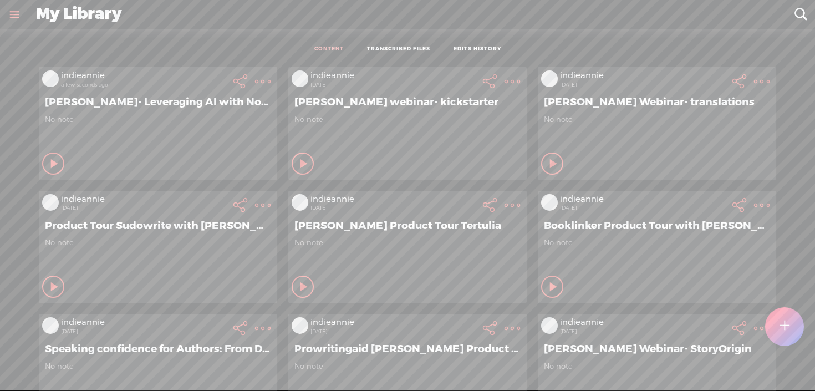
click at [258, 86] on t at bounding box center [263, 82] width 16 height 16
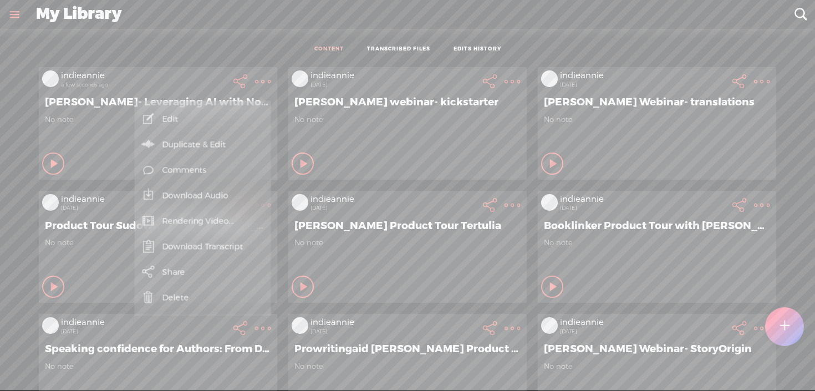
click at [203, 218] on link "Rendering Video..." at bounding box center [202, 220] width 125 height 25
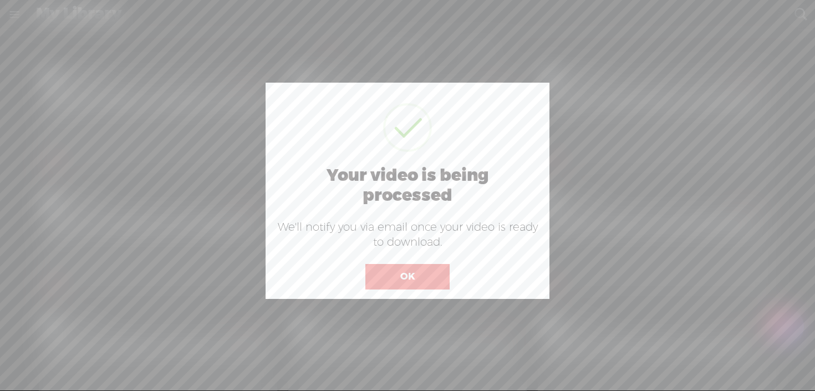
click at [392, 277] on button "OK" at bounding box center [407, 276] width 84 height 25
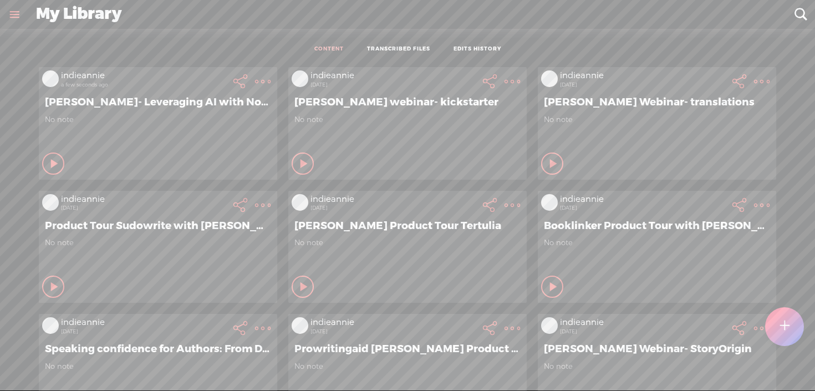
click at [263, 90] on icon at bounding box center [263, 81] width 22 height 22
click at [262, 77] on t at bounding box center [263, 82] width 16 height 16
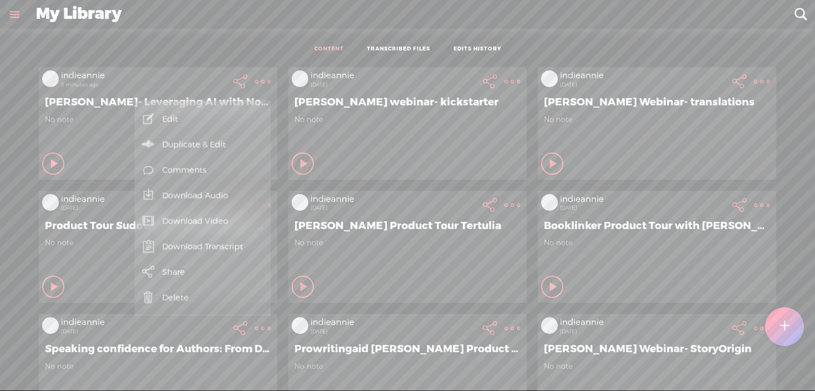
click at [230, 224] on link "Download Video" at bounding box center [202, 220] width 125 height 25
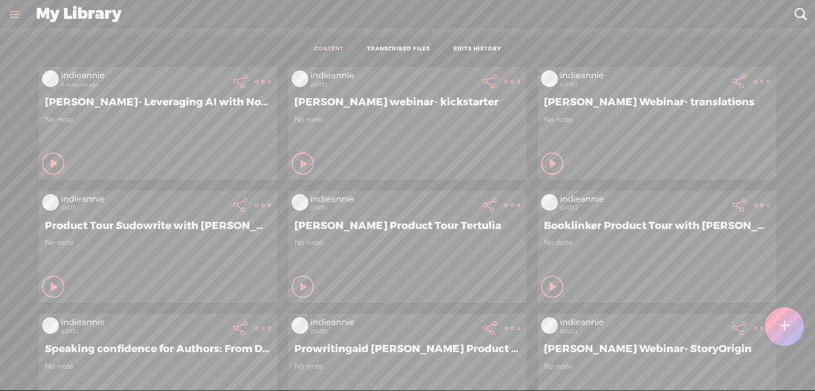
click at [262, 83] on t at bounding box center [263, 82] width 16 height 16
